Goal: Transaction & Acquisition: Download file/media

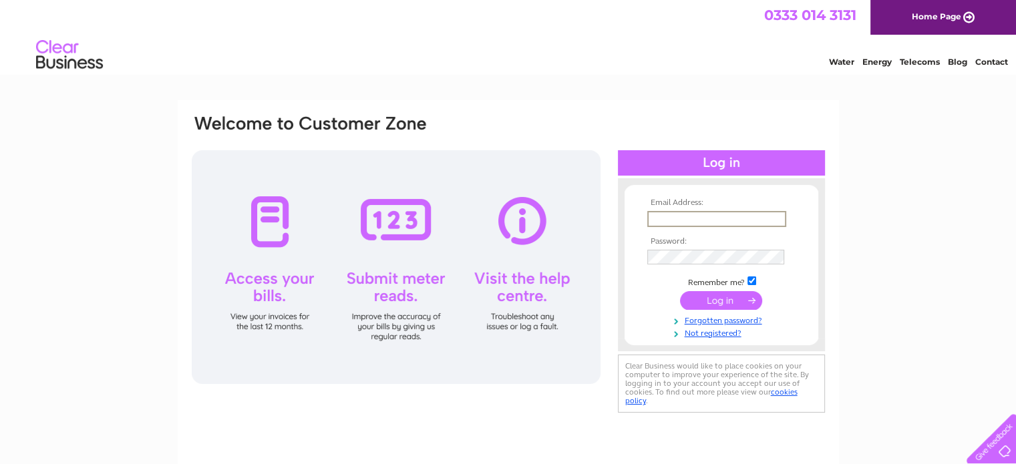
click at [695, 218] on input "text" at bounding box center [716, 219] width 139 height 16
type input "[EMAIL_ADDRESS][DOMAIN_NAME]"
click at [726, 301] on input "submit" at bounding box center [721, 299] width 82 height 19
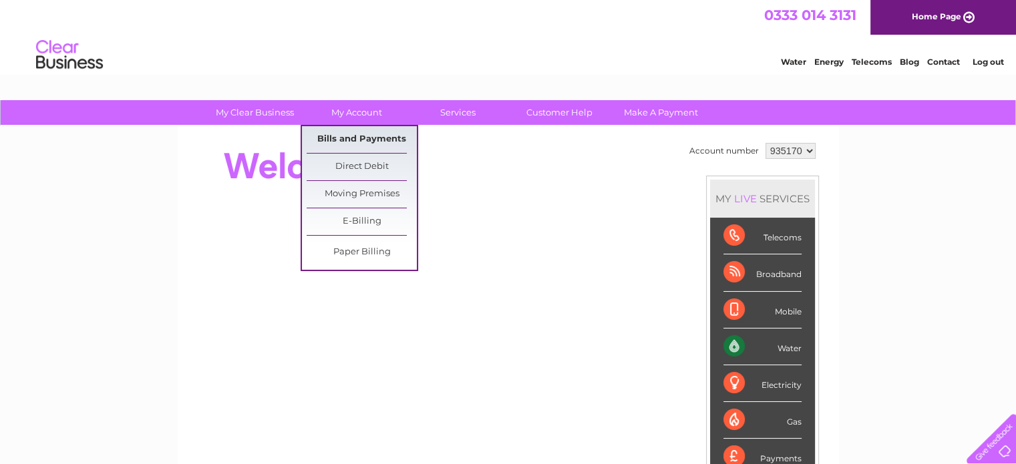
click at [349, 141] on link "Bills and Payments" at bounding box center [362, 139] width 110 height 27
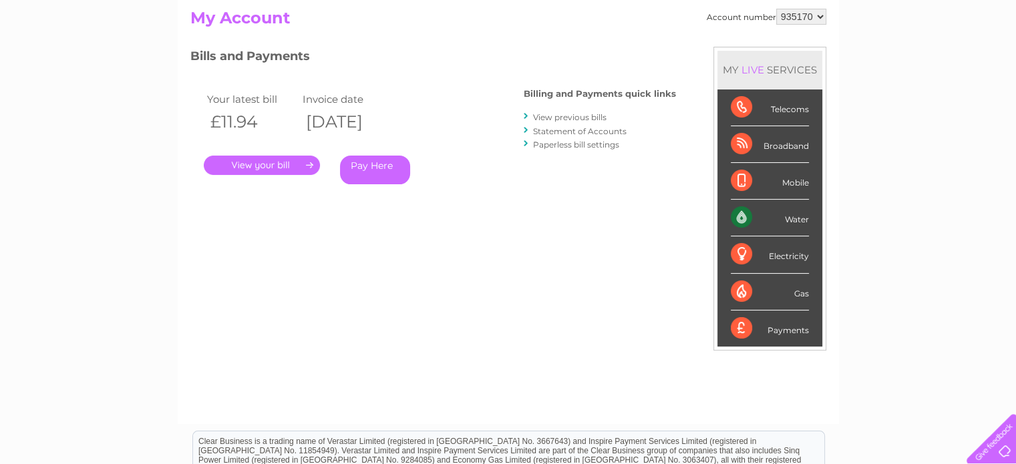
scroll to position [134, 0]
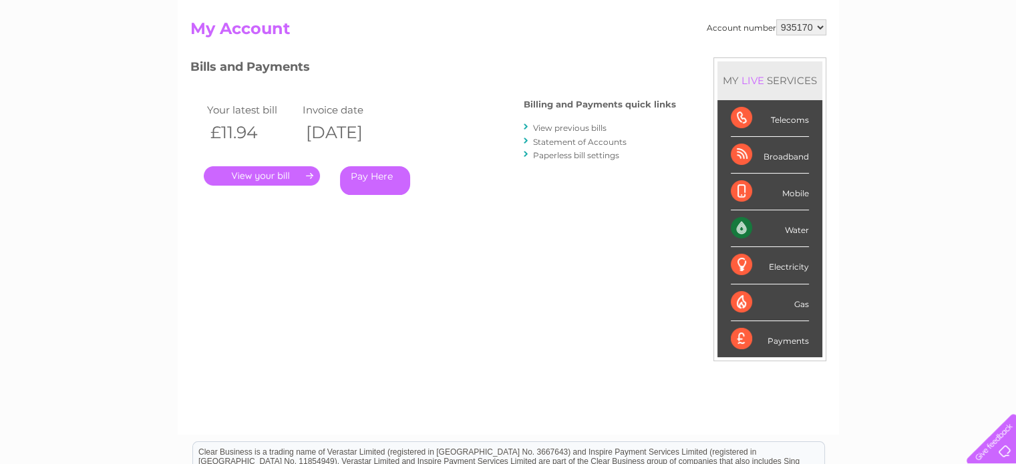
click at [591, 129] on link "View previous bills" at bounding box center [569, 128] width 73 height 10
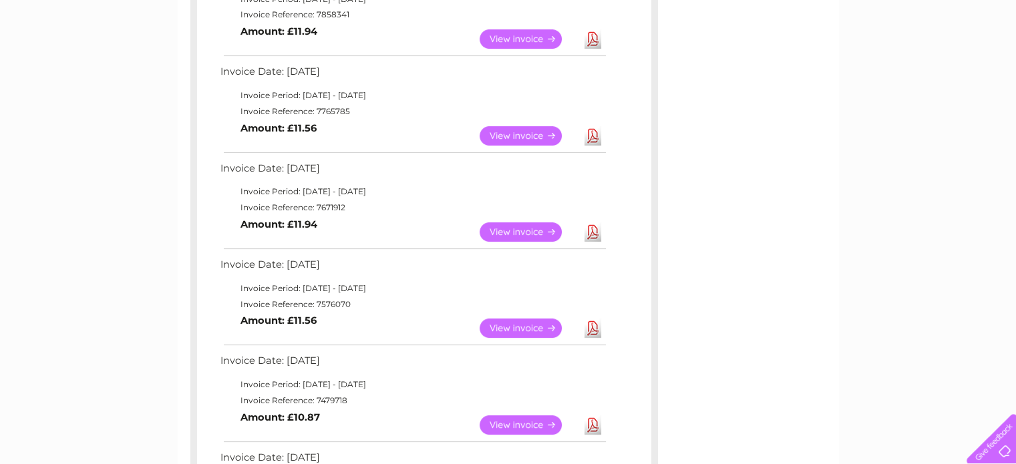
scroll to position [401, 0]
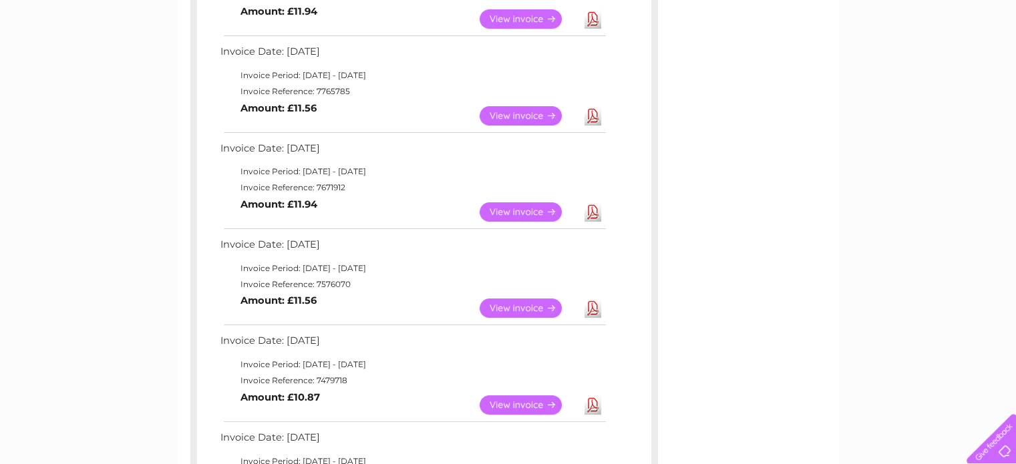
click at [536, 305] on link "View" at bounding box center [529, 308] width 98 height 19
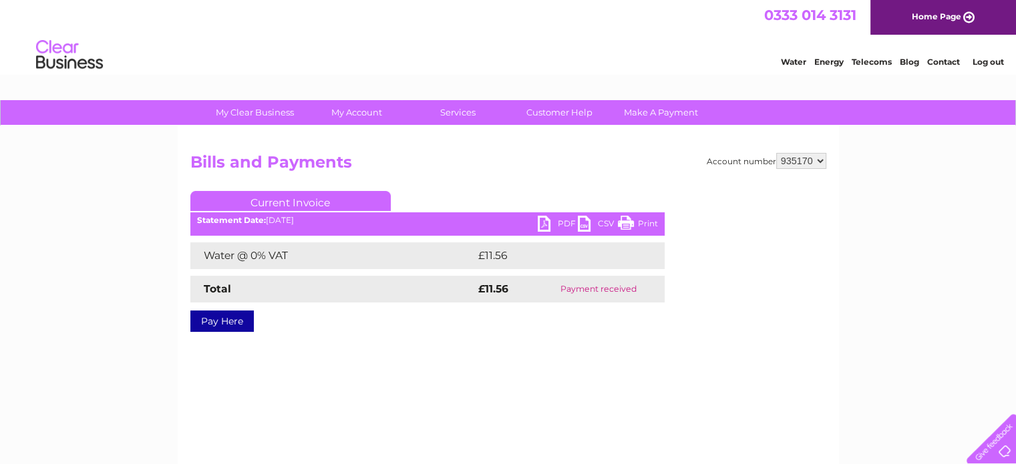
click at [562, 221] on link "PDF" at bounding box center [558, 225] width 40 height 19
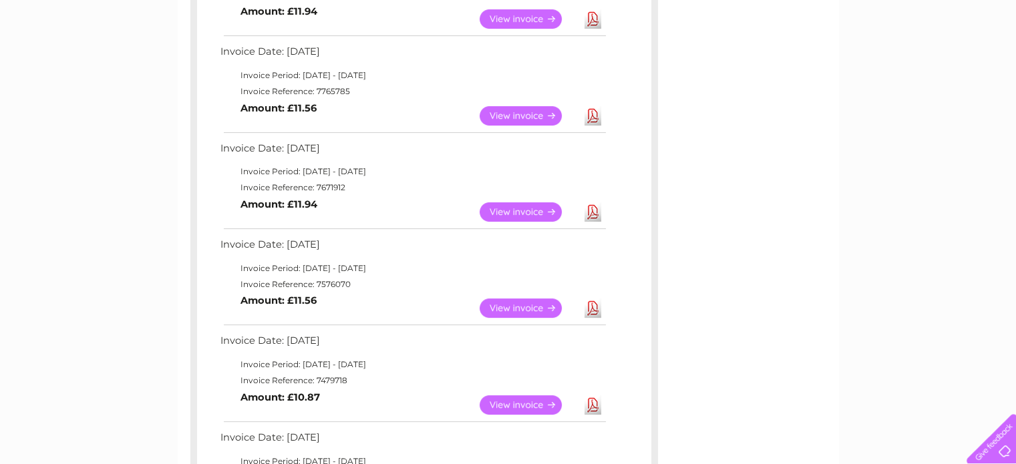
click at [595, 213] on link "Download" at bounding box center [593, 211] width 17 height 19
click at [591, 114] on link "Download" at bounding box center [593, 115] width 17 height 19
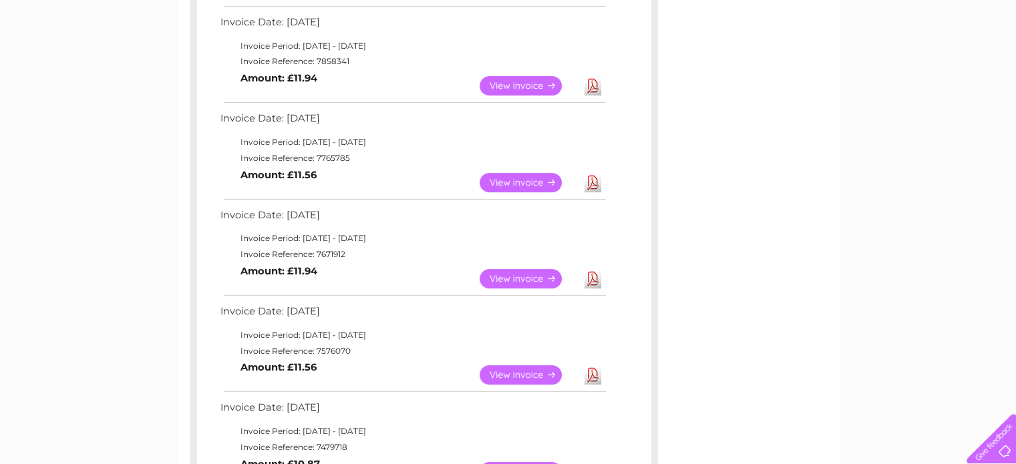
click at [591, 84] on link "Download" at bounding box center [593, 85] width 17 height 19
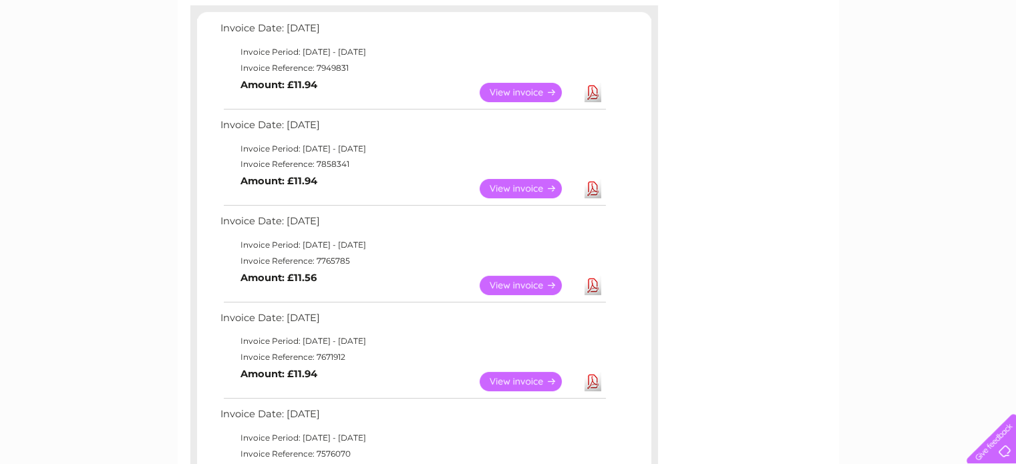
scroll to position [200, 0]
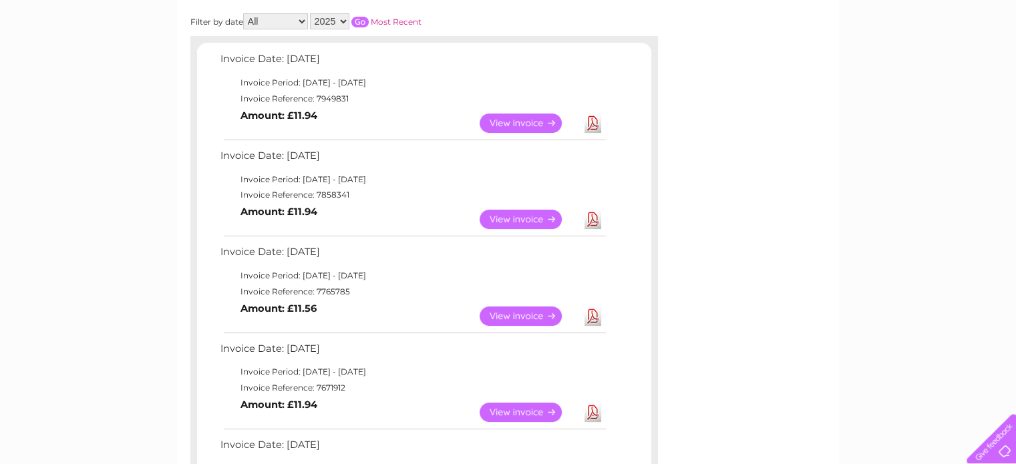
click at [593, 118] on link "Download" at bounding box center [593, 123] width 17 height 19
